Goal: Transaction & Acquisition: Purchase product/service

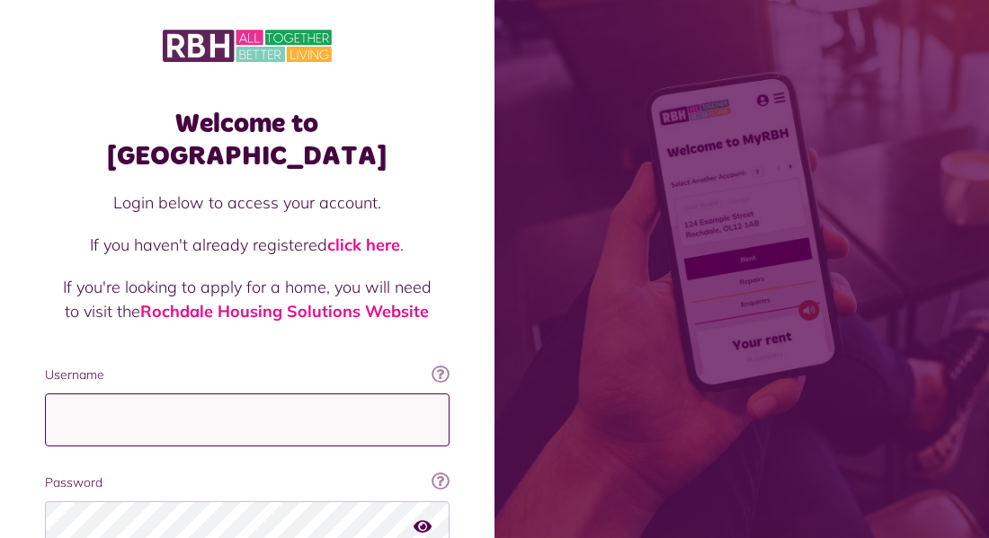
type input "**********"
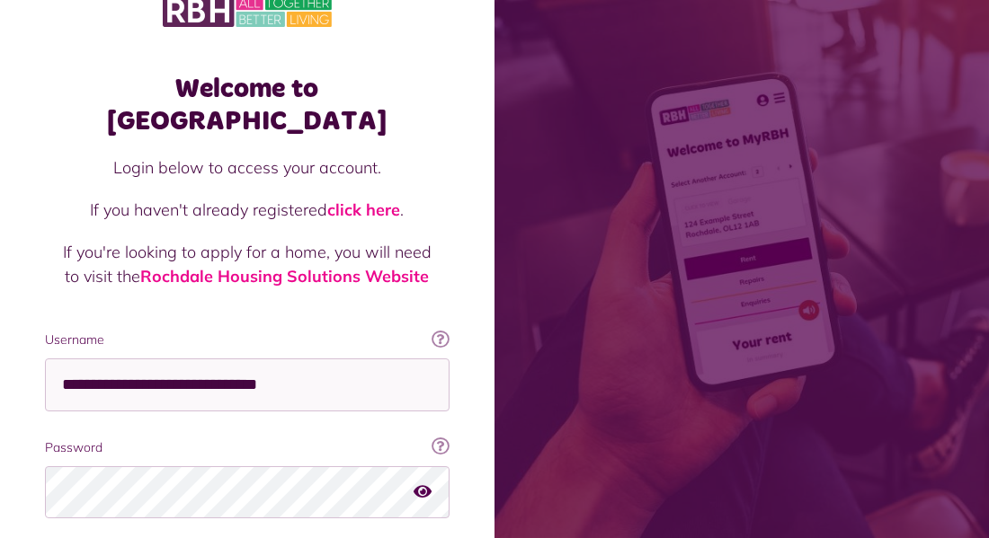
scroll to position [106, 0]
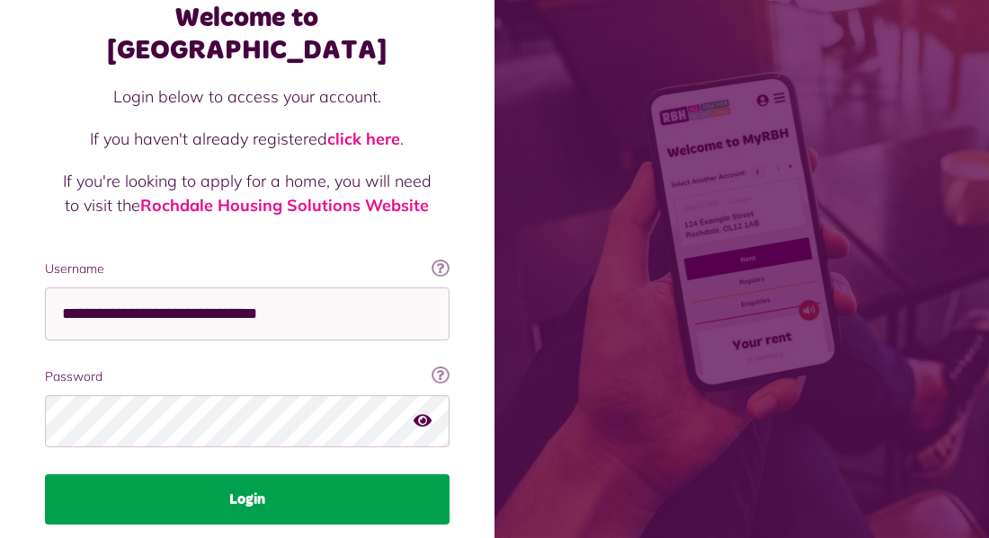
click at [247, 475] on button "Login" at bounding box center [247, 500] width 405 height 50
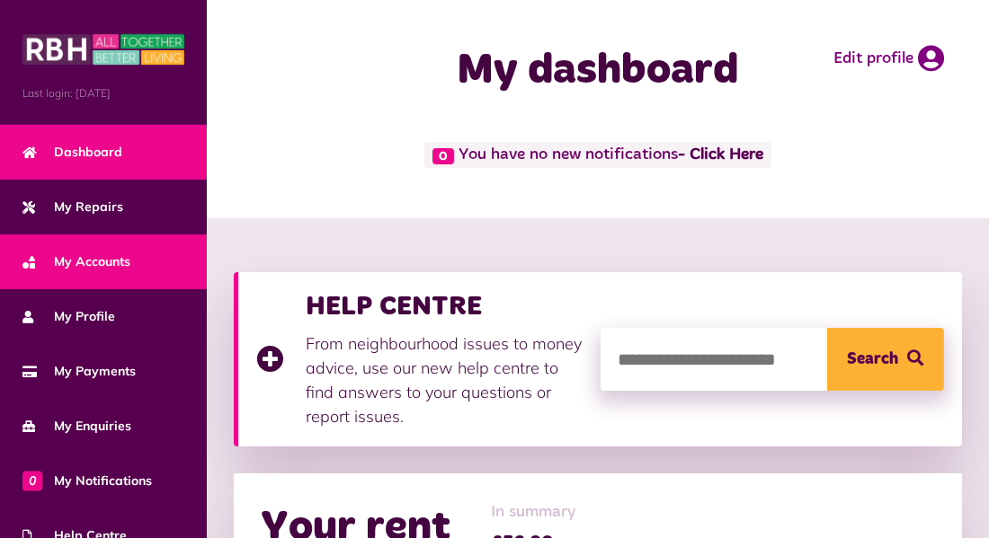
click at [105, 258] on span "My Accounts" at bounding box center [76, 262] width 108 height 19
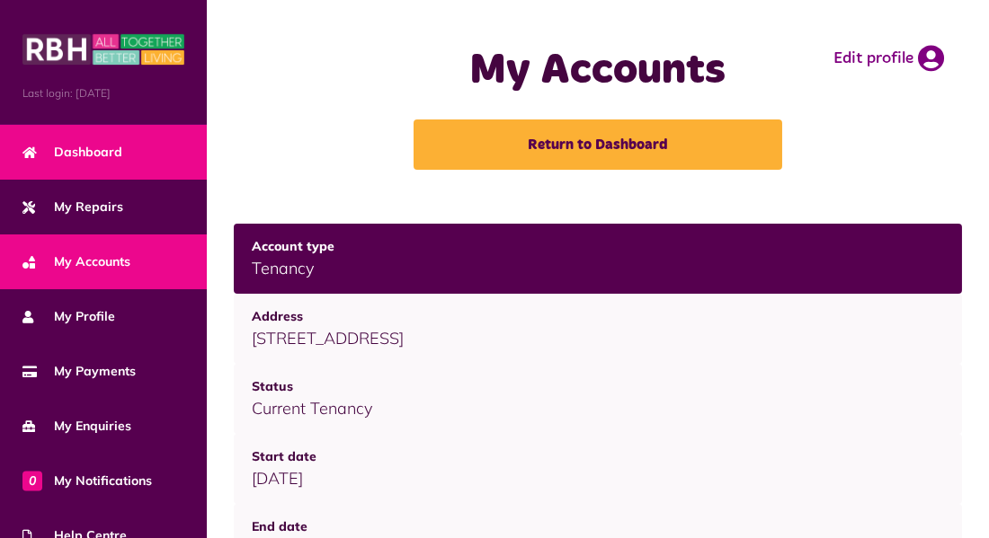
click at [152, 160] on link "Dashboard" at bounding box center [103, 152] width 207 height 55
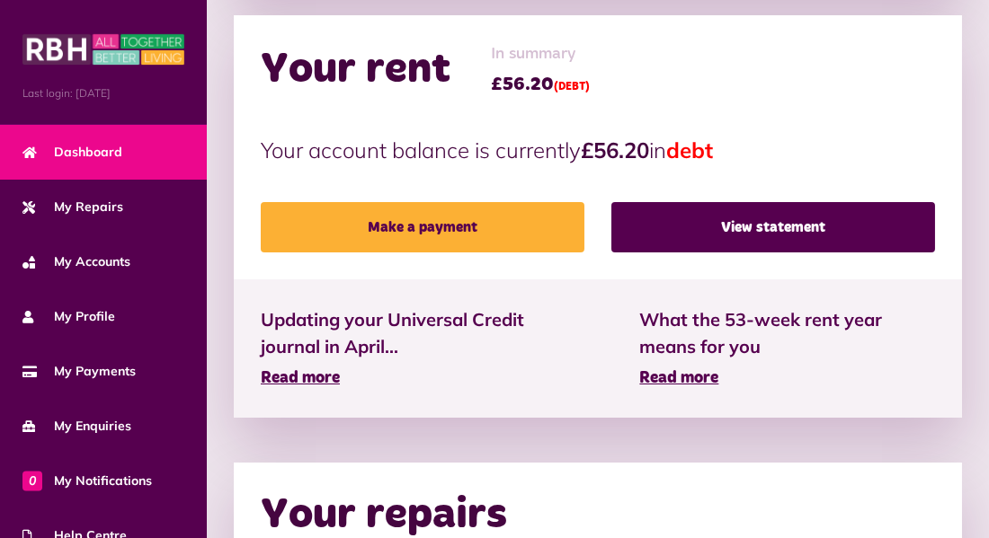
scroll to position [462, 0]
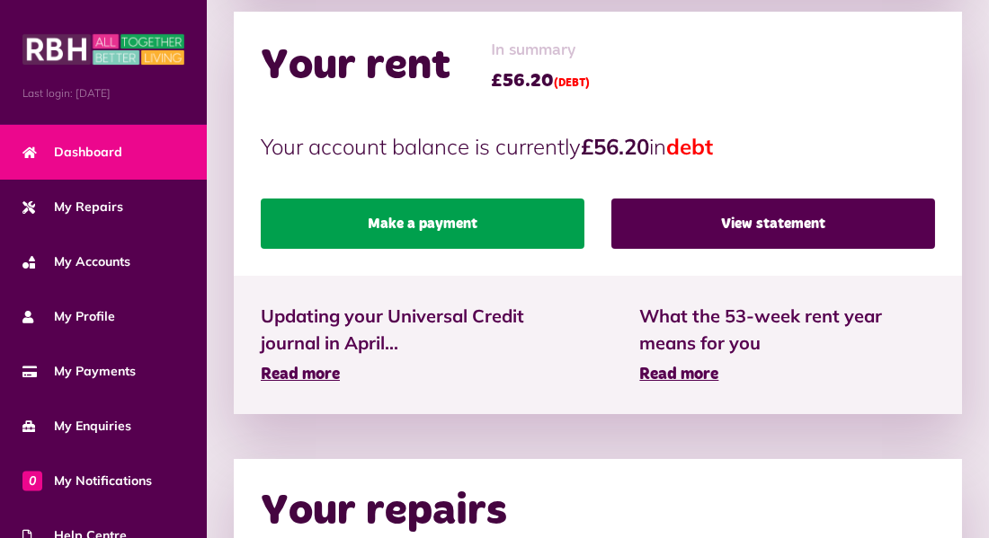
click at [334, 215] on link "Make a payment" at bounding box center [423, 224] width 324 height 50
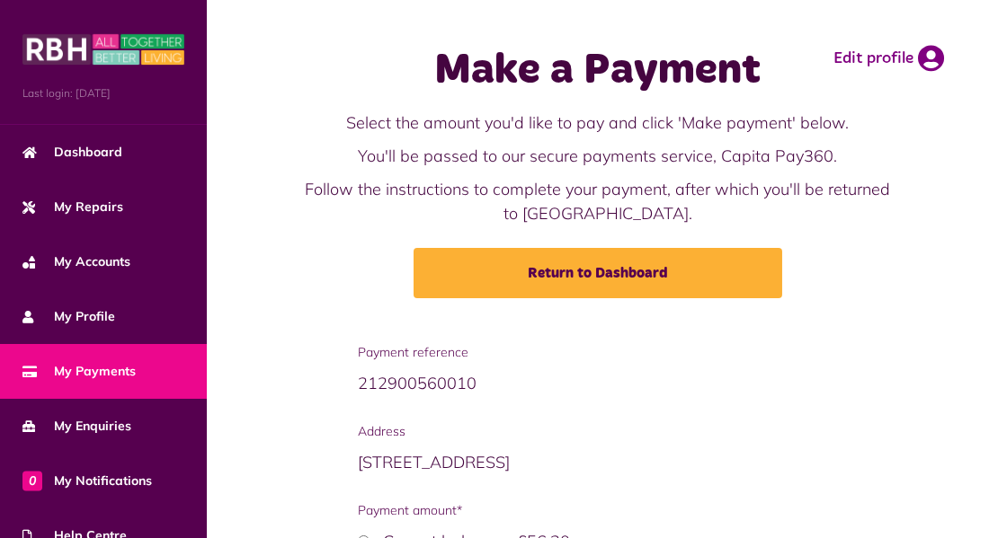
click at [334, 215] on p "Follow the instructions to complete your payment, after which you'll be returne…" at bounding box center [598, 201] width 604 height 49
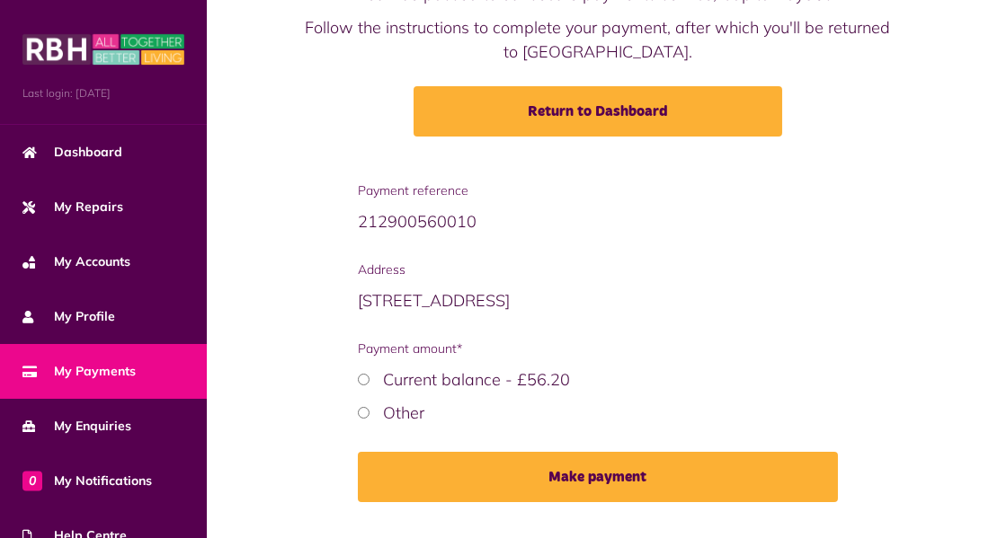
scroll to position [205, 0]
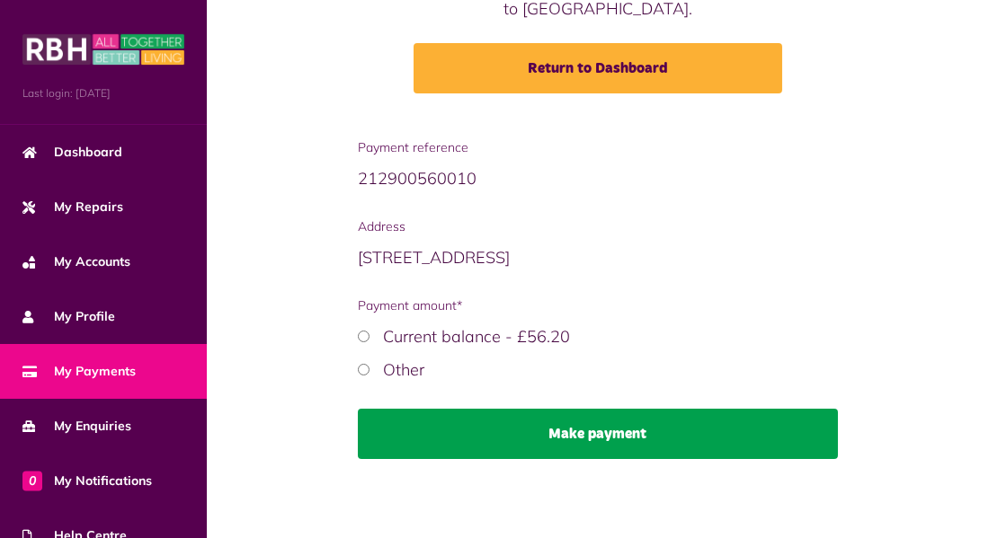
click at [568, 443] on button "Make payment" at bounding box center [597, 434] width 479 height 50
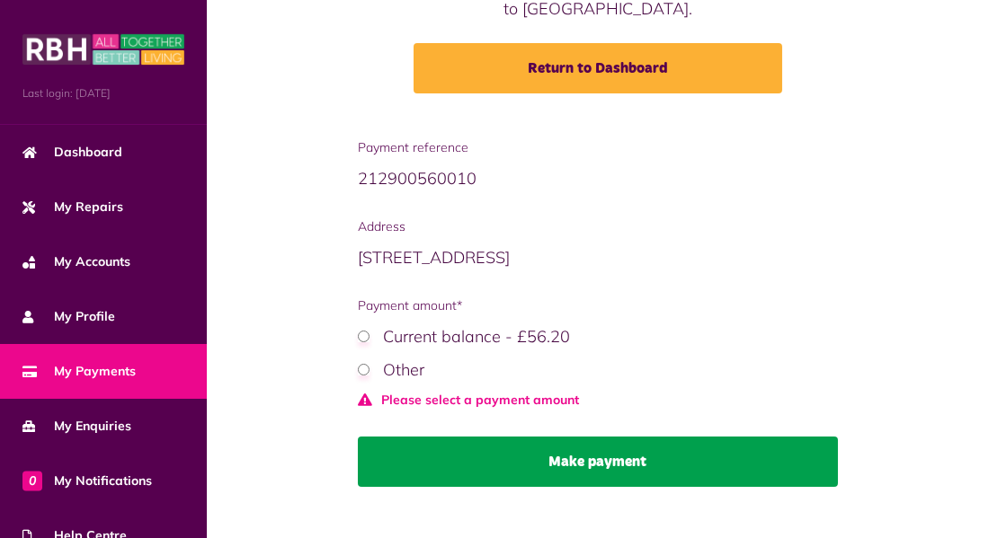
scroll to position [234, 0]
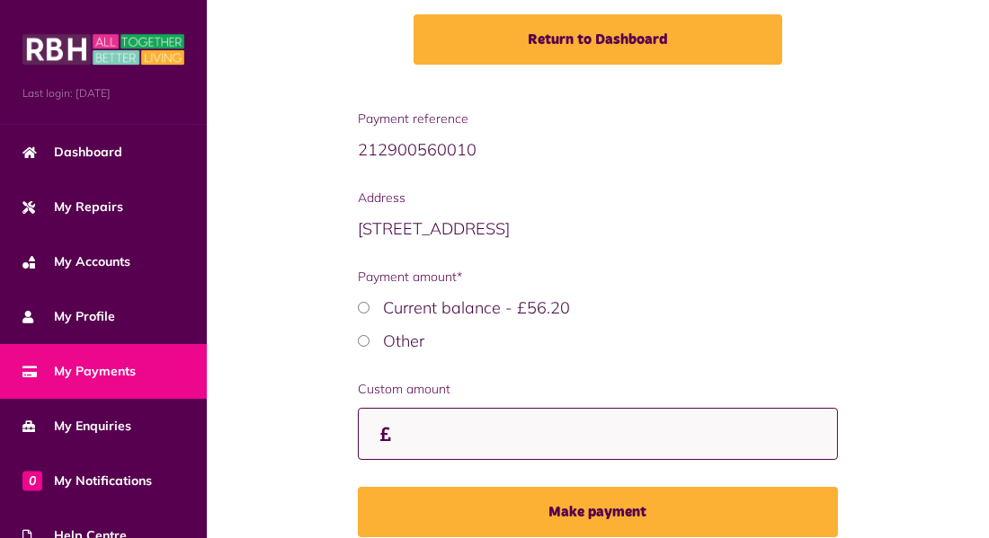
click at [401, 436] on input "Custom amount" at bounding box center [597, 434] width 479 height 53
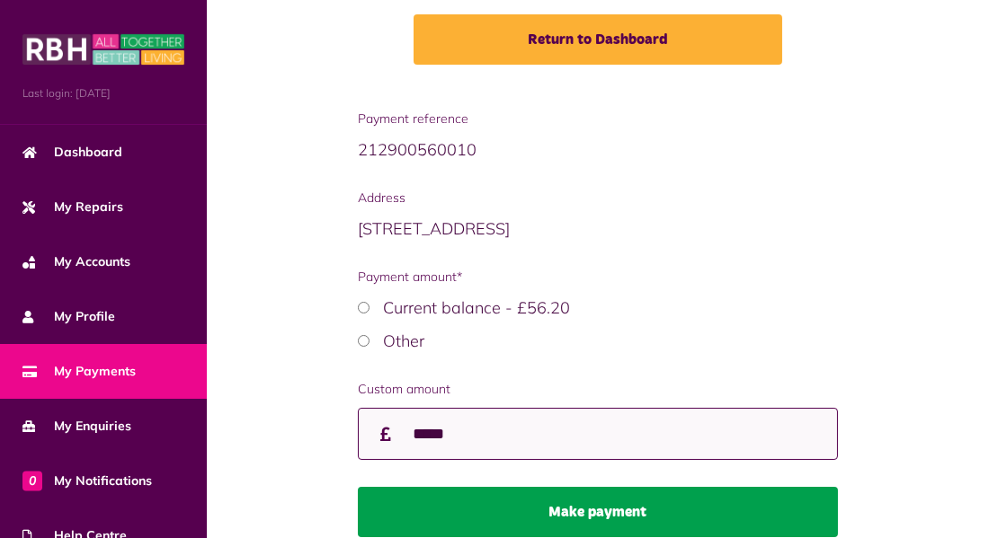
type input "*****"
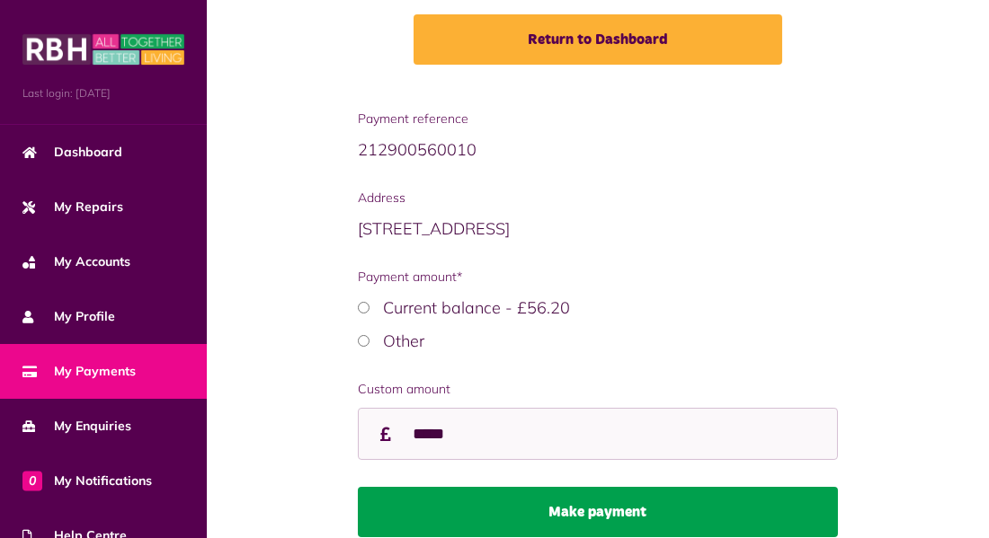
click at [485, 513] on button "Make payment" at bounding box center [597, 512] width 479 height 50
